Goal: Task Accomplishment & Management: Manage account settings

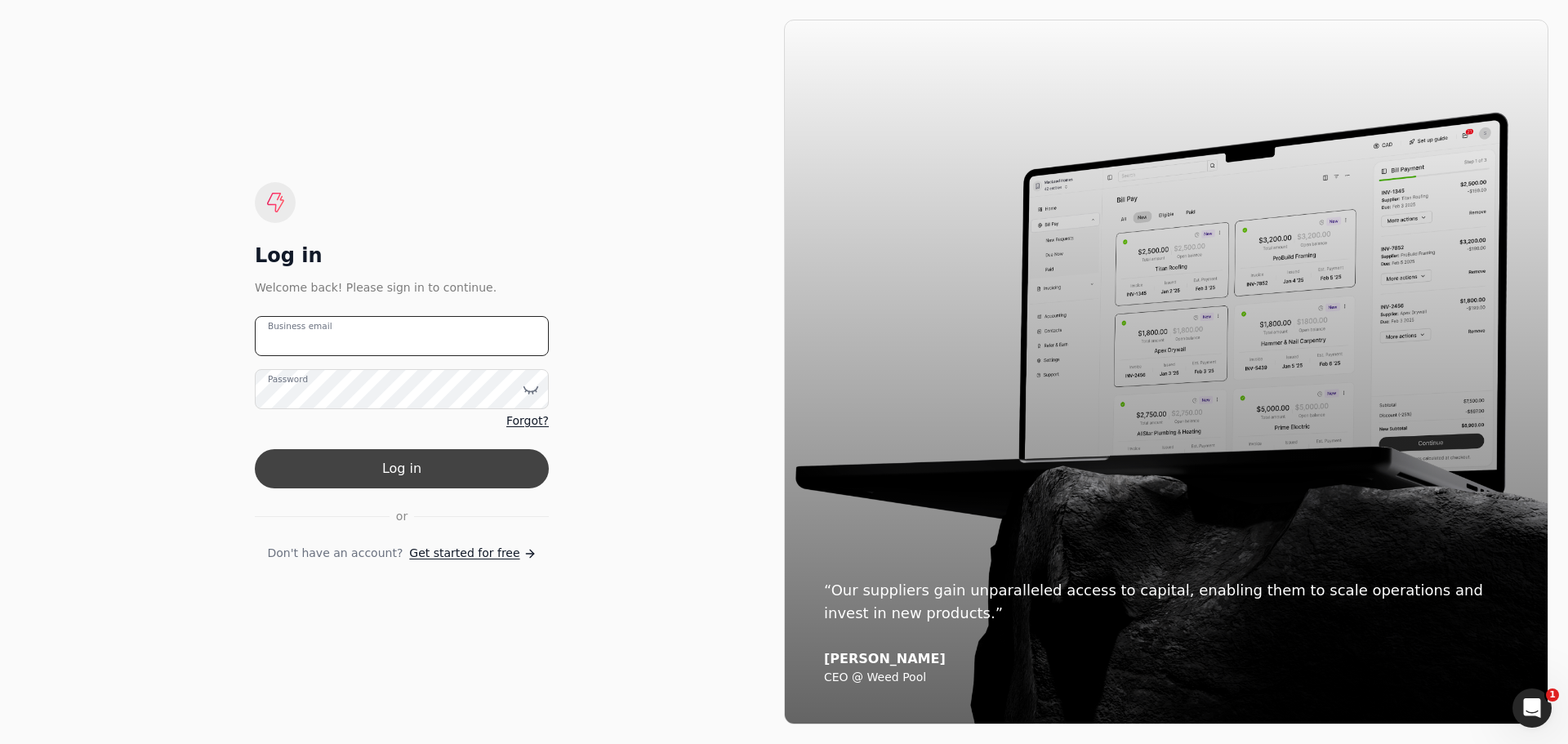
type email "[EMAIL_ADDRESS][PERSON_NAME][DOMAIN_NAME]"
click at [338, 462] on button "Log in" at bounding box center [402, 469] width 294 height 39
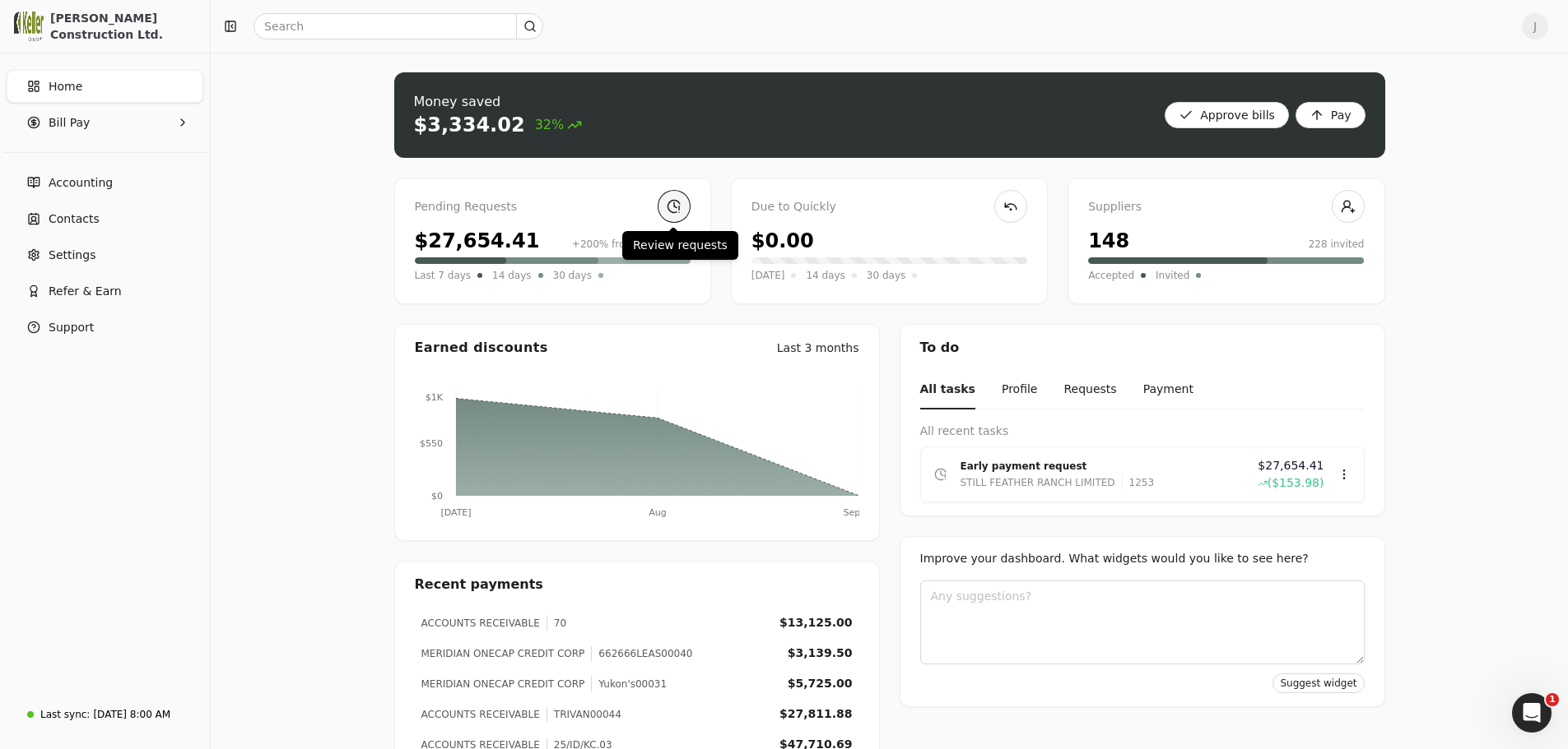
click at [670, 212] on link at bounding box center [674, 206] width 33 height 33
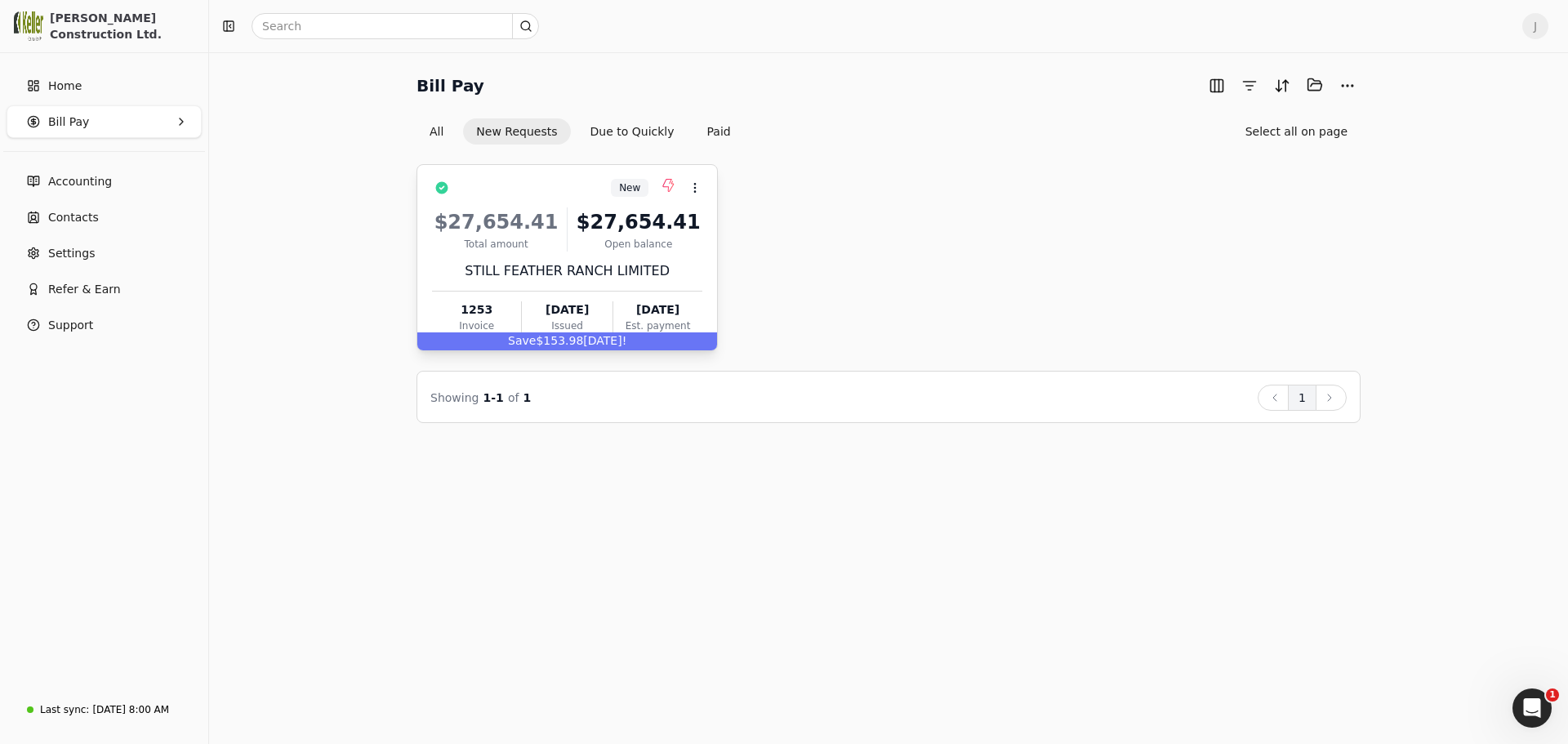
click at [552, 237] on div "Total amount" at bounding box center [496, 244] width 128 height 15
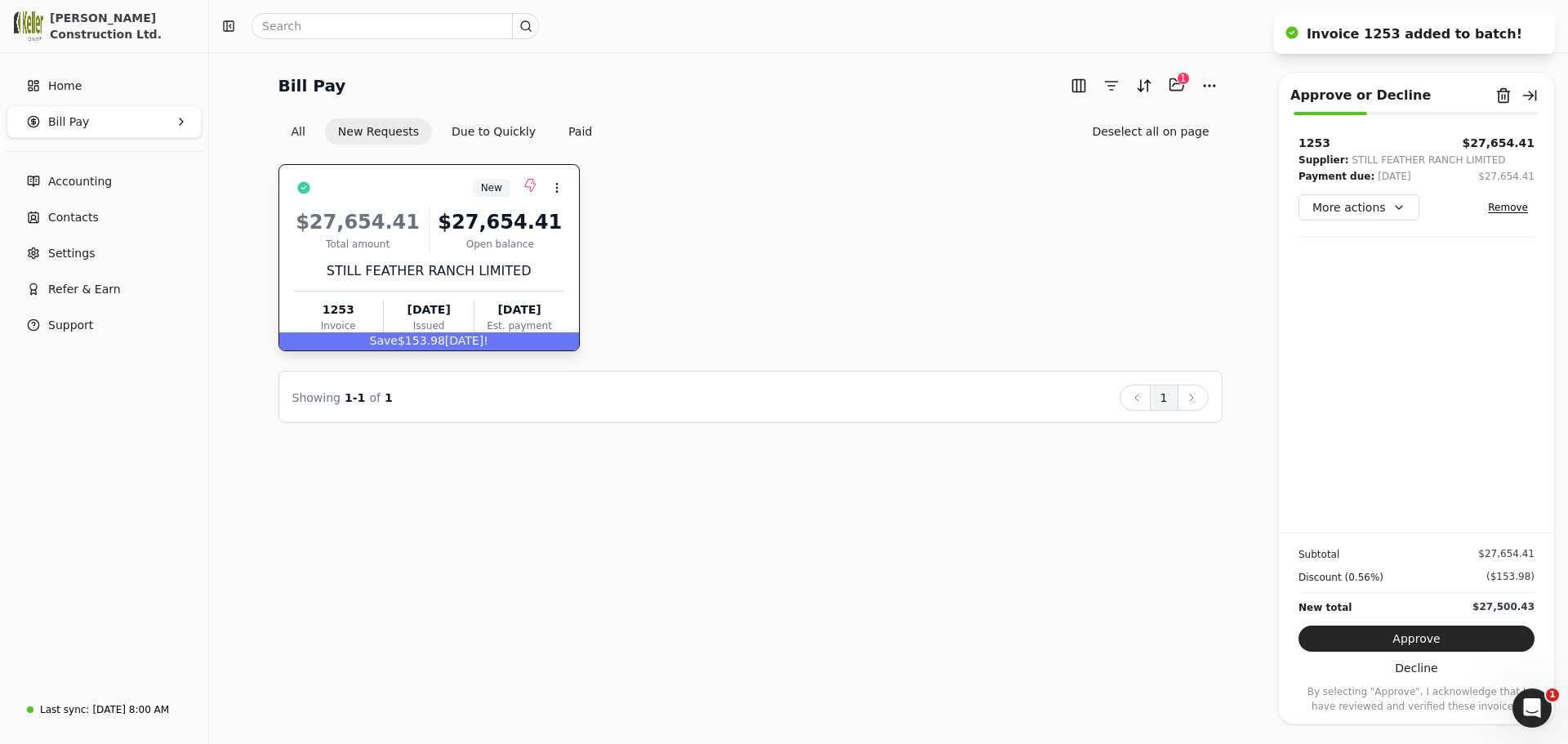
click at [442, 250] on div "Open balance" at bounding box center [500, 244] width 128 height 15
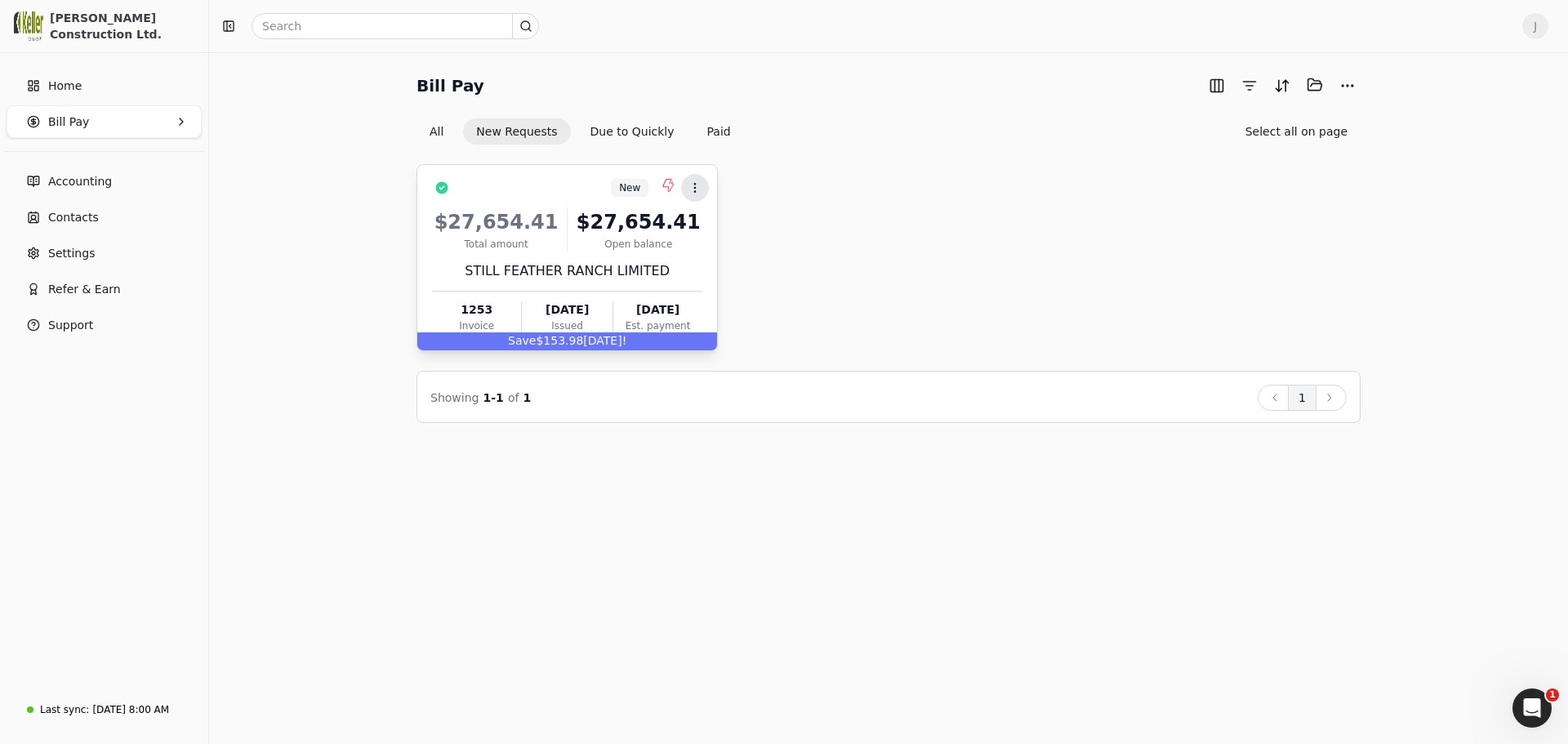
click at [691, 189] on icon at bounding box center [694, 187] width 13 height 13
drag, startPoint x: 872, startPoint y: 183, endPoint x: 861, endPoint y: 181, distance: 11.2
click at [872, 182] on div "New Context Menu Button $27,654.41 Total amount $27,654.41 Open balance STILL F…" at bounding box center [888, 258] width 944 height 187
click at [531, 230] on div "$27,654.41" at bounding box center [496, 222] width 128 height 29
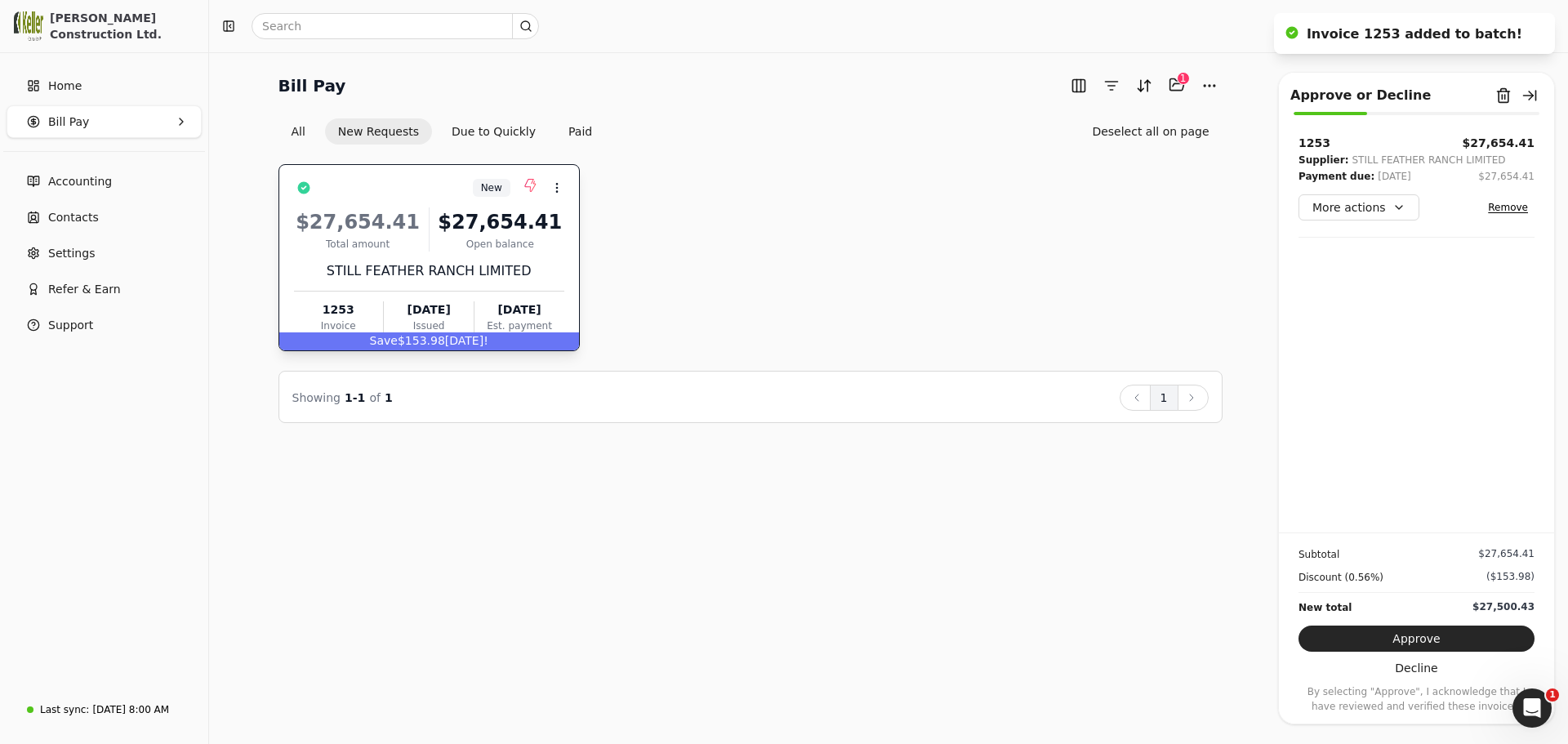
click at [895, 213] on div "New Context Menu Button $27,654.41 Total amount $27,654.41 Open balance STILL F…" at bounding box center [750, 258] width 944 height 187
click at [731, 257] on div "New Context Menu Button $27,654.41 Total amount $27,654.41 Open balance STILL F…" at bounding box center [750, 258] width 944 height 187
drag, startPoint x: 76, startPoint y: 80, endPoint x: 96, endPoint y: 75, distance: 20.6
click at [76, 80] on span "Home" at bounding box center [65, 86] width 34 height 17
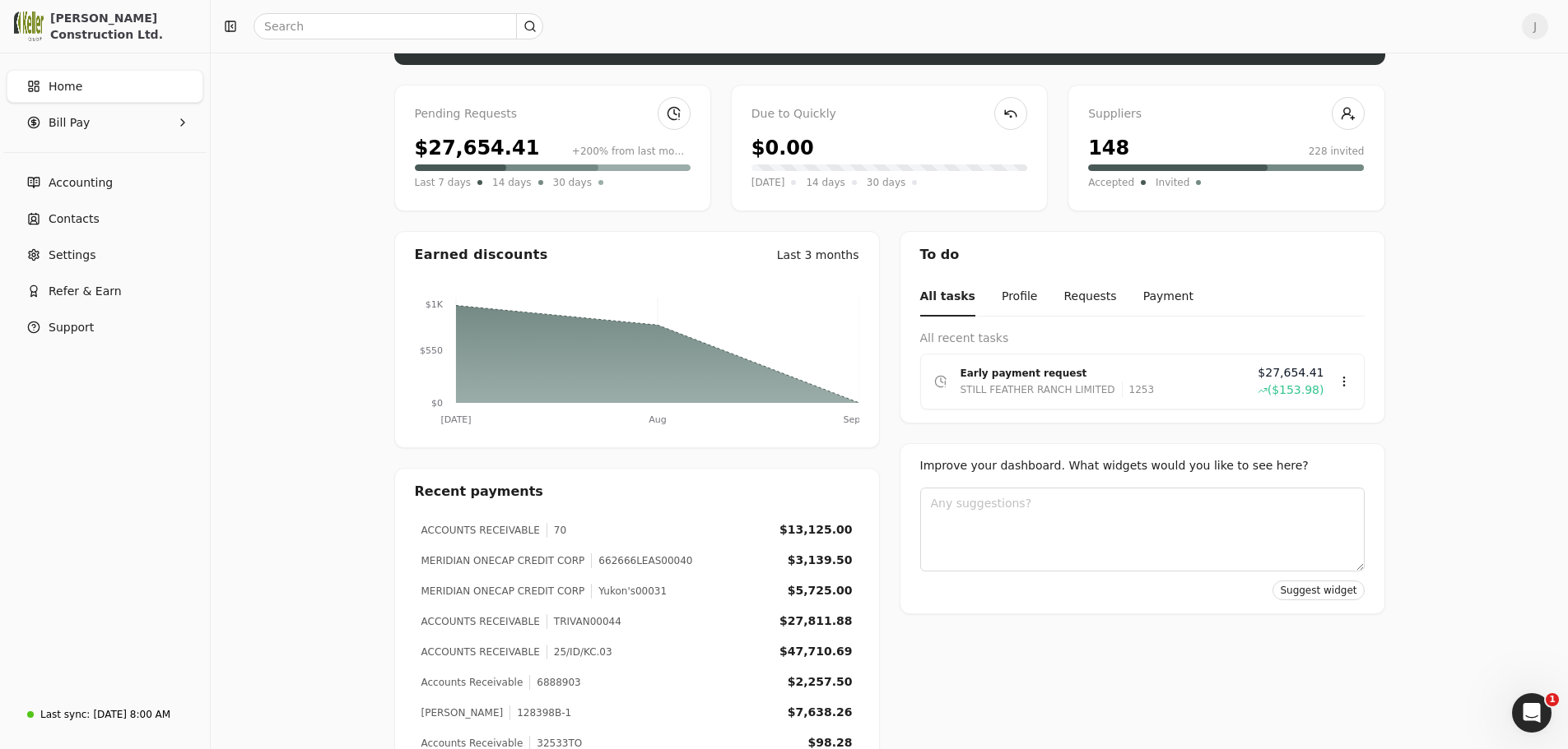
scroll to position [197, 0]
